Goal: Task Accomplishment & Management: Manage account settings

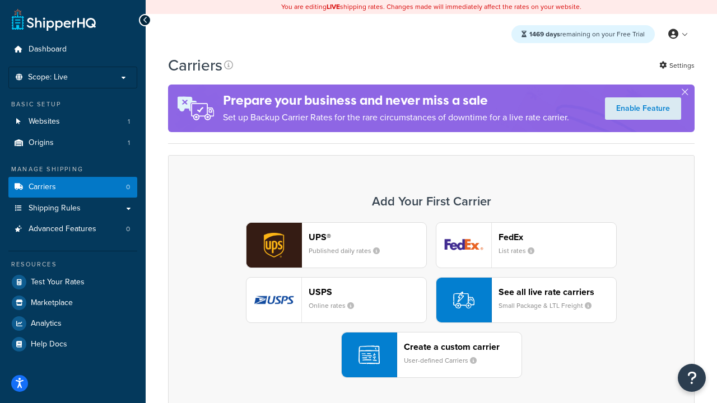
click at [431, 300] on div "UPS® Published daily rates FedEx List rates USPS Online rates See all live rate…" at bounding box center [431, 300] width 503 height 156
click at [558, 237] on header "FedEx" at bounding box center [558, 237] width 118 height 11
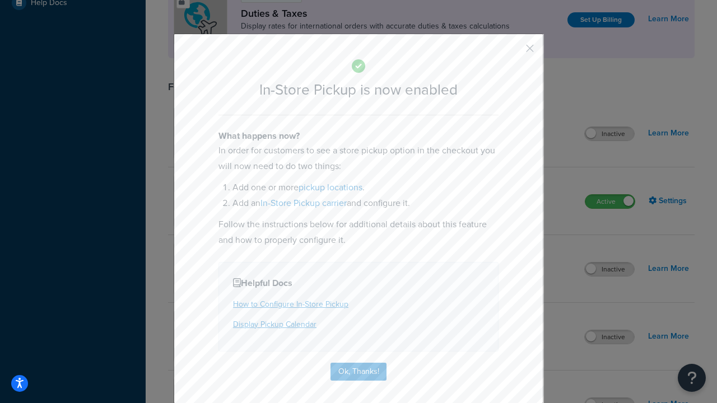
click at [513, 52] on button "button" at bounding box center [513, 52] width 3 height 3
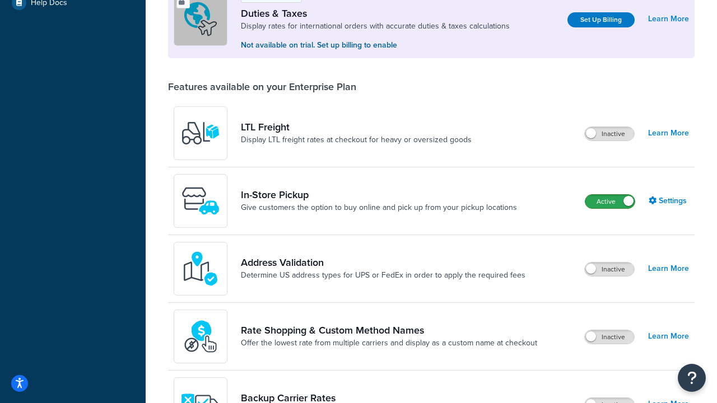
scroll to position [342, 0]
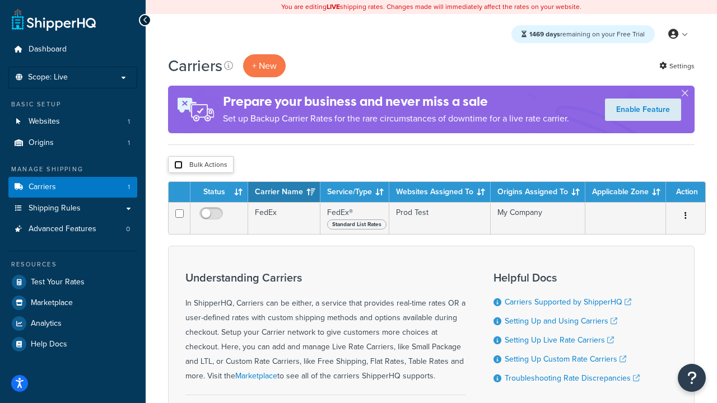
click at [178, 165] on input "checkbox" at bounding box center [178, 165] width 8 height 8
checkbox input "true"
click at [0, 0] on button "Delete" at bounding box center [0, 0] width 0 height 0
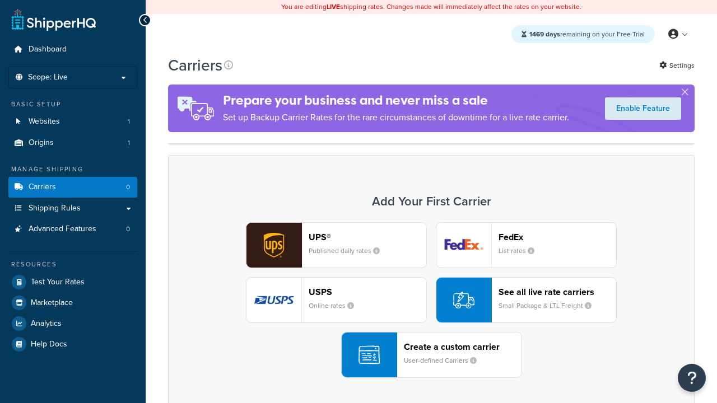
scroll to position [222, 0]
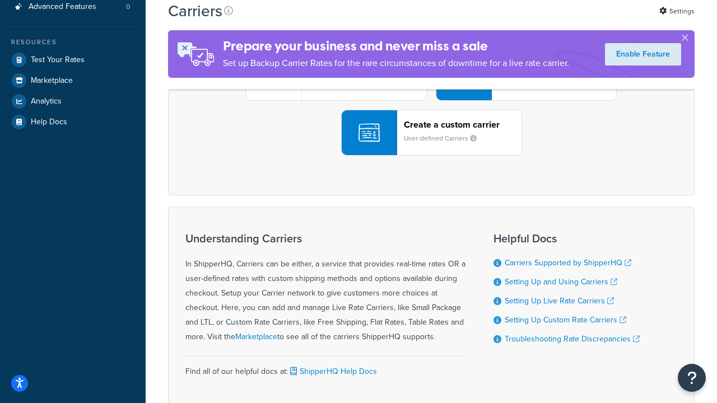
click at [431, 156] on div "UPS® Published daily rates FedEx List rates USPS Online rates See all live rate…" at bounding box center [431, 78] width 503 height 156
click at [558, 20] on header "FedEx" at bounding box center [558, 15] width 118 height 11
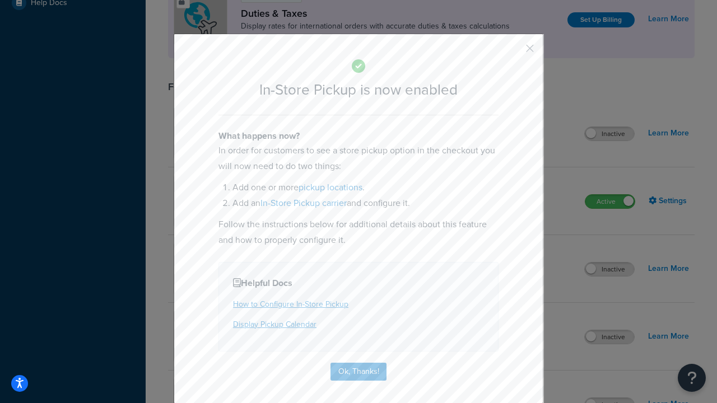
click at [513, 52] on button "button" at bounding box center [513, 52] width 3 height 3
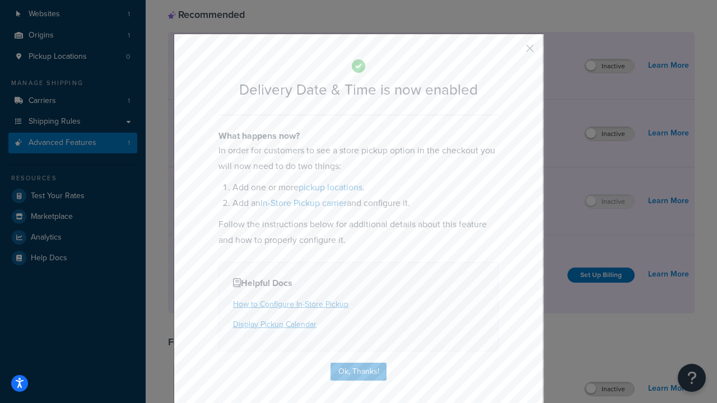
click at [513, 52] on button "button" at bounding box center [513, 52] width 3 height 3
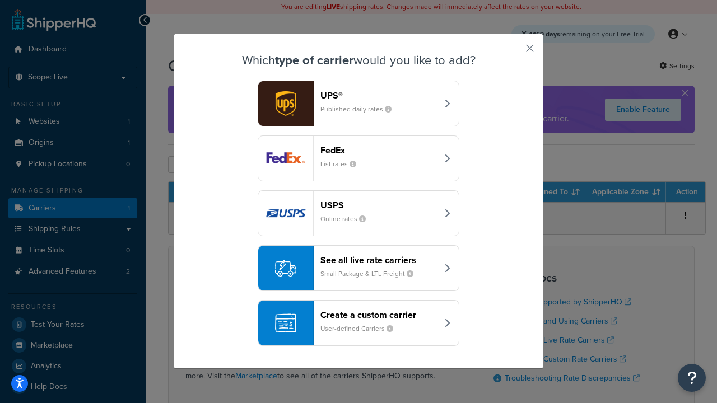
click at [359, 323] on div "Create a custom carrier User-defined Carriers" at bounding box center [379, 323] width 117 height 27
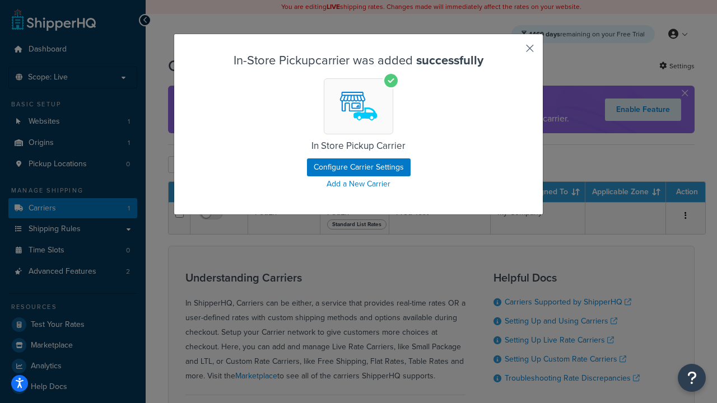
click at [513, 52] on button "button" at bounding box center [513, 52] width 3 height 3
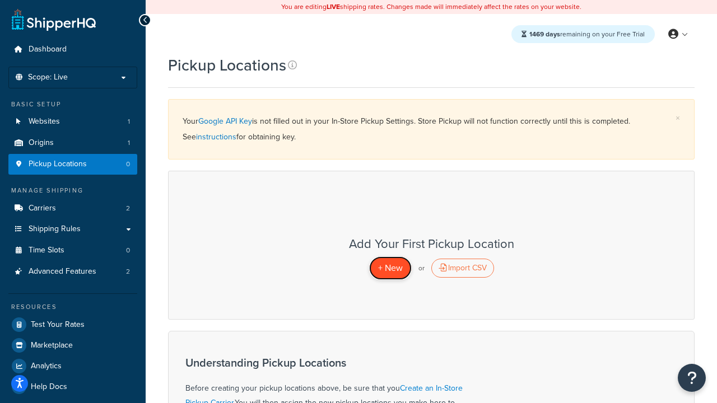
click at [390, 268] on span "+ New" at bounding box center [390, 268] width 25 height 13
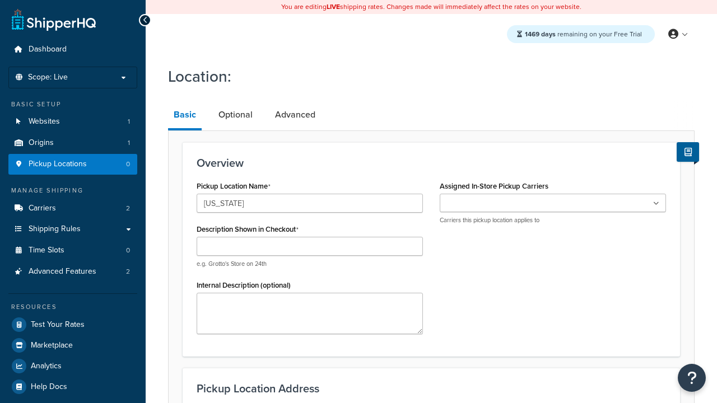
type input "[US_STATE]"
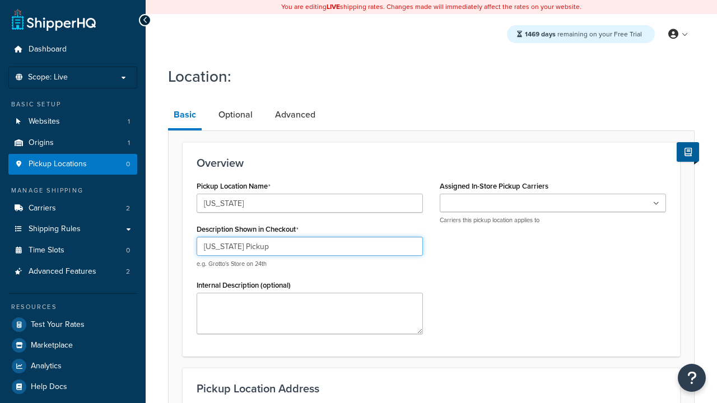
type input "[US_STATE] Pickup"
click at [553, 203] on ul at bounding box center [553, 203] width 226 height 18
type input "3385 Michelson Drive"
type input "Suite B"
type input "Irvine"
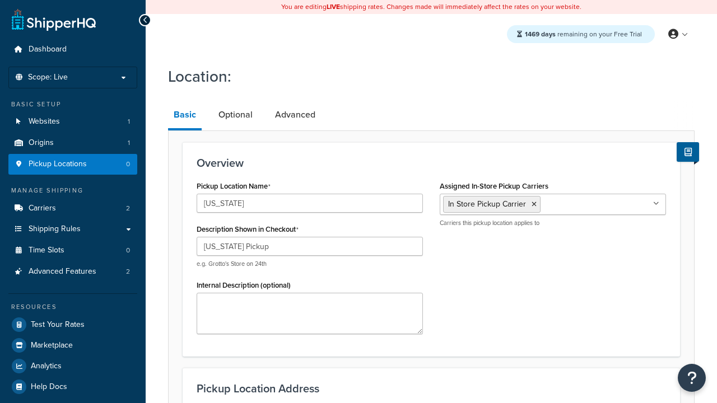
select select "5"
type input "Irvine"
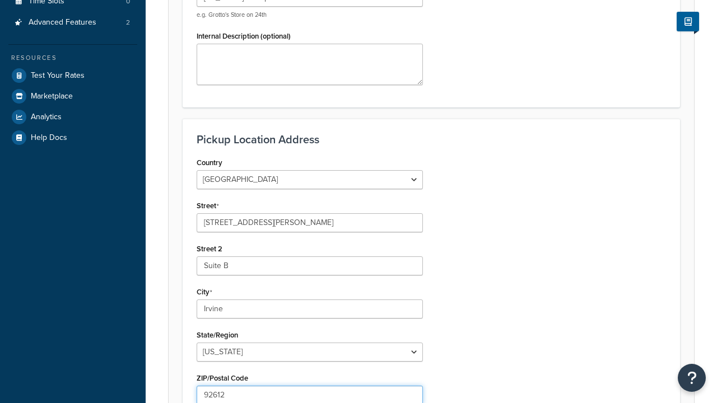
type input "92612"
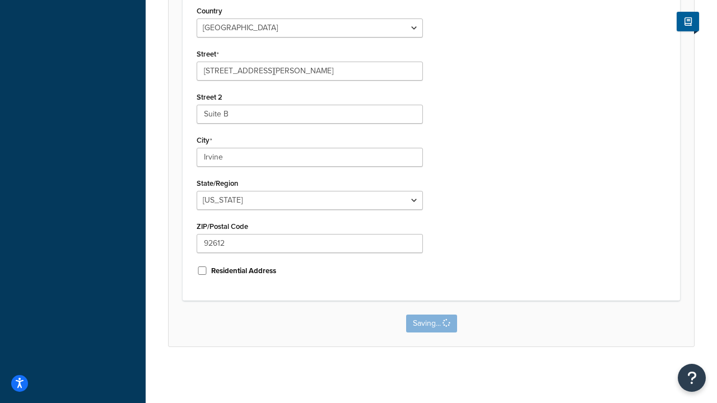
scroll to position [0, 0]
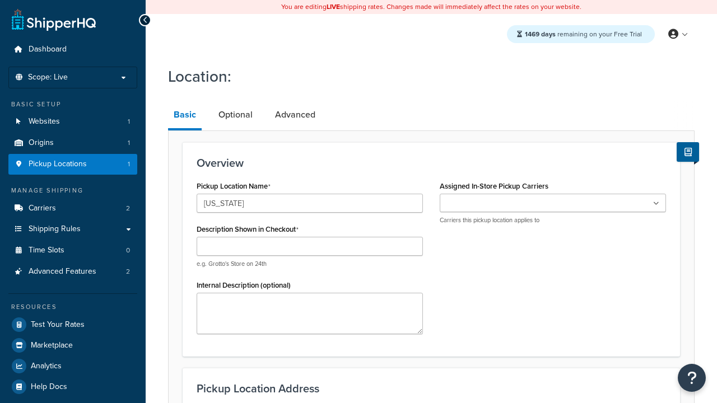
type input "[US_STATE]"
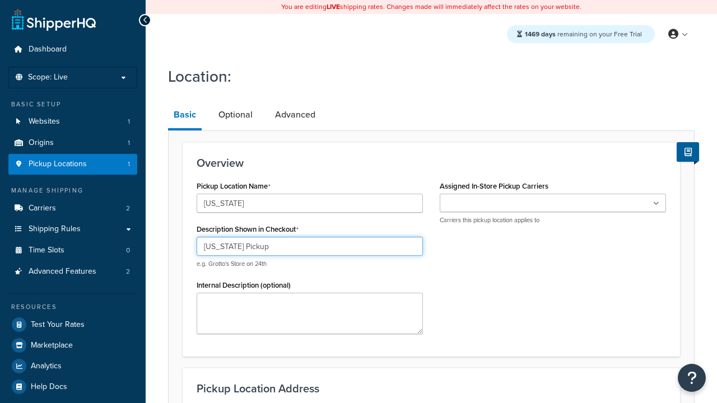
type input "Texas Pickup"
click at [553, 203] on ul at bounding box center [553, 203] width 226 height 18
type input "2207 Four Waters Loop"
type input "Suite A"
type input "Georgetown"
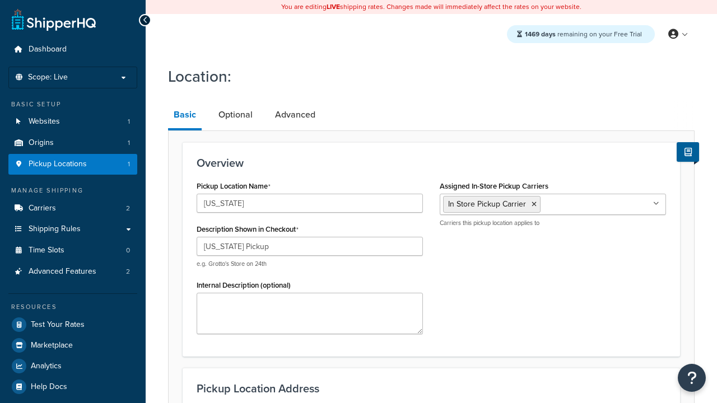
select select "43"
type input "Georgetown"
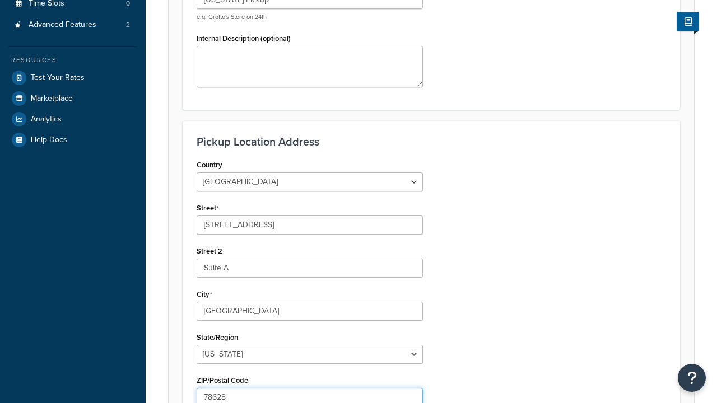
type input "78628"
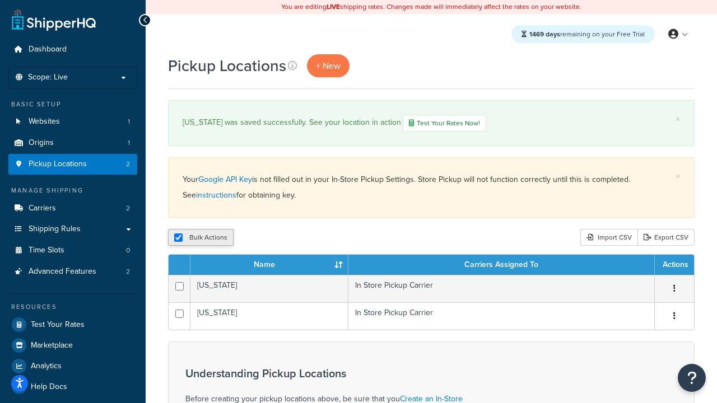
click at [178, 239] on input "checkbox" at bounding box center [178, 238] width 8 height 8
checkbox input "false"
click at [178, 239] on input "checkbox" at bounding box center [178, 238] width 8 height 8
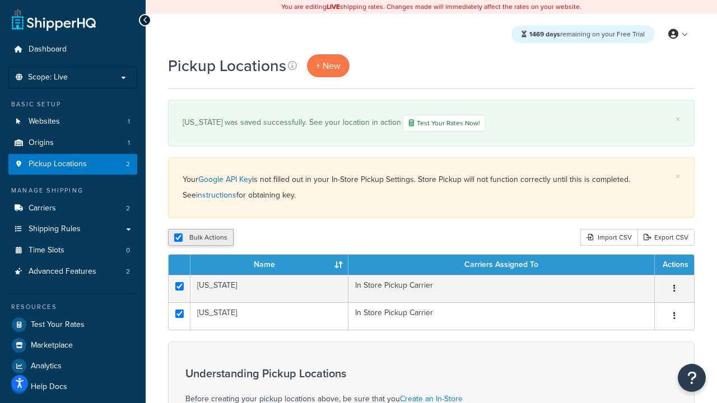
checkbox input "true"
click at [257, 239] on button "Duplicate" at bounding box center [256, 237] width 47 height 17
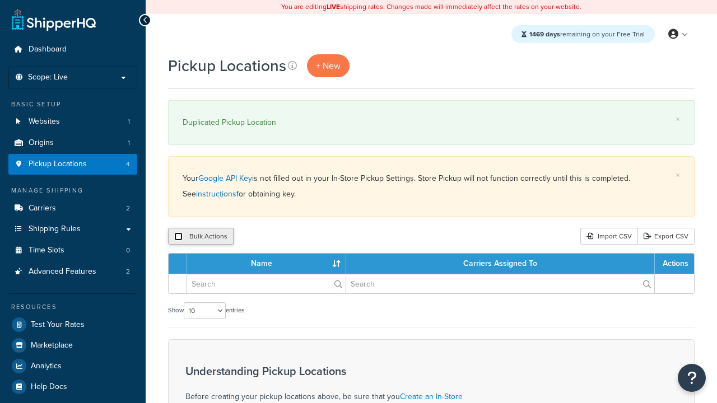
click at [178, 237] on input "checkbox" at bounding box center [178, 237] width 8 height 8
checkbox input "true"
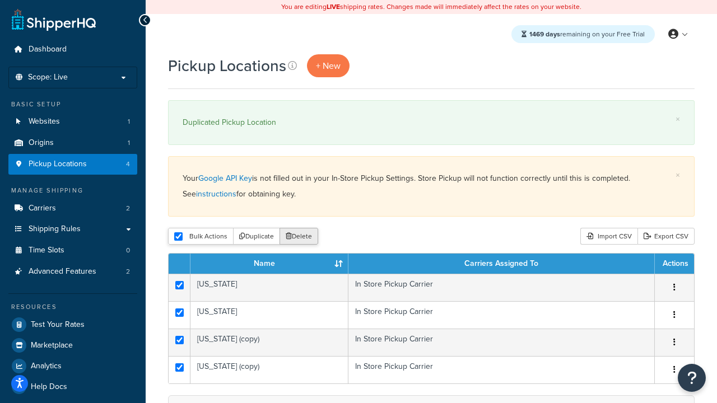
click at [301, 237] on button "Delete" at bounding box center [299, 236] width 39 height 17
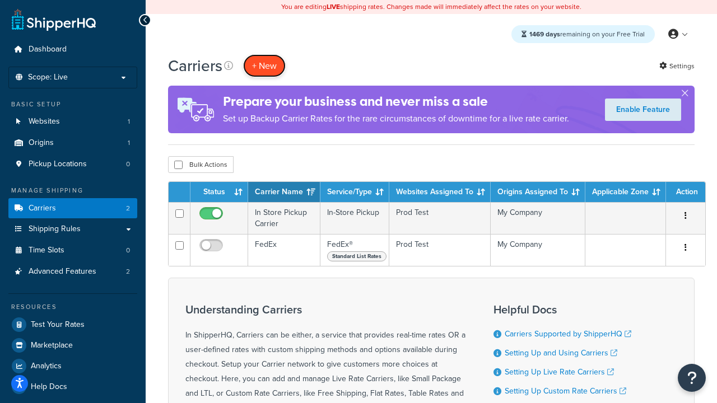
click at [264, 66] on button "+ New" at bounding box center [264, 65] width 43 height 23
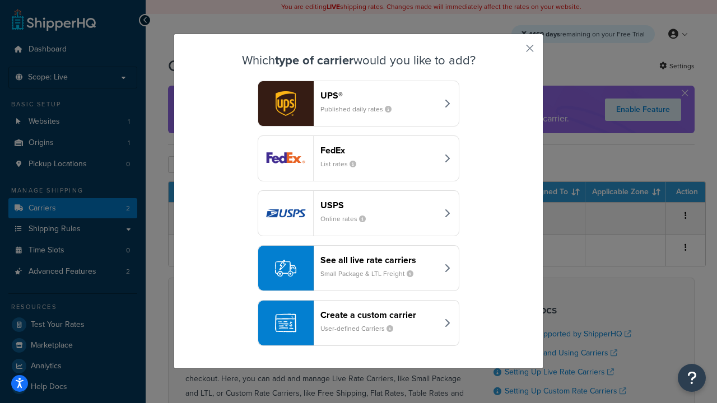
click at [359, 323] on div "Create a custom carrier User-defined Carriers" at bounding box center [379, 323] width 117 height 27
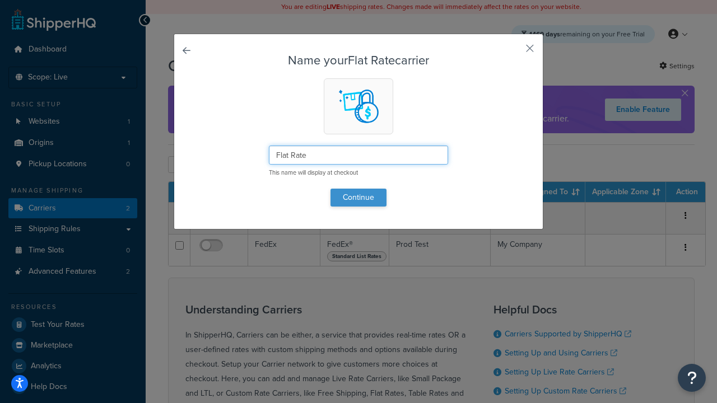
type input "Flat Rate"
click at [359, 197] on button "Continue" at bounding box center [359, 198] width 56 height 18
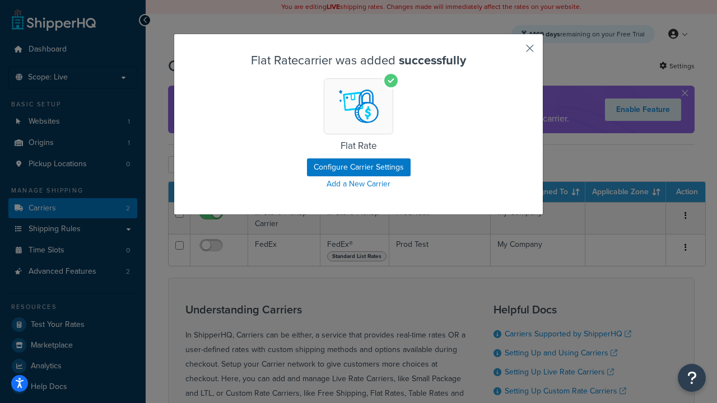
click at [513, 52] on button "button" at bounding box center [513, 52] width 3 height 3
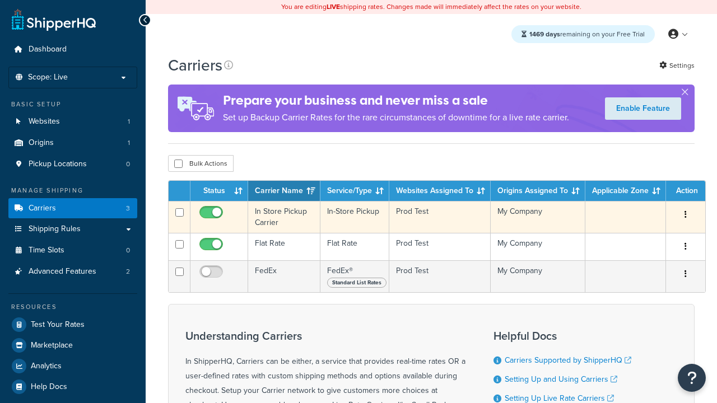
click at [686, 216] on icon "button" at bounding box center [686, 215] width 2 height 8
click at [0, 0] on link "Delete" at bounding box center [0, 0] width 0 height 0
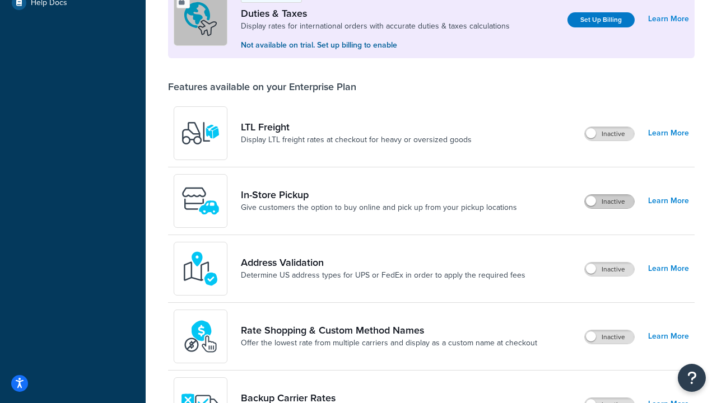
scroll to position [342, 0]
